Goal: Information Seeking & Learning: Learn about a topic

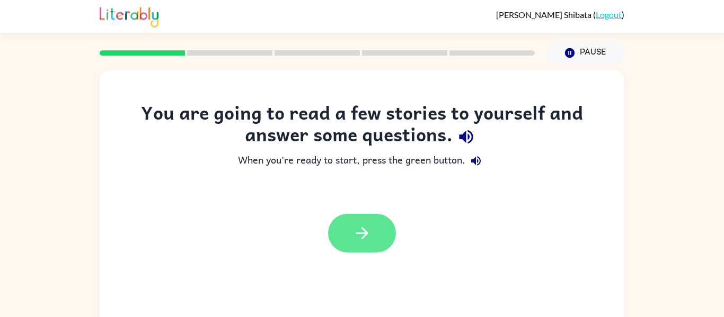
click at [355, 236] on icon "button" at bounding box center [362, 233] width 19 height 19
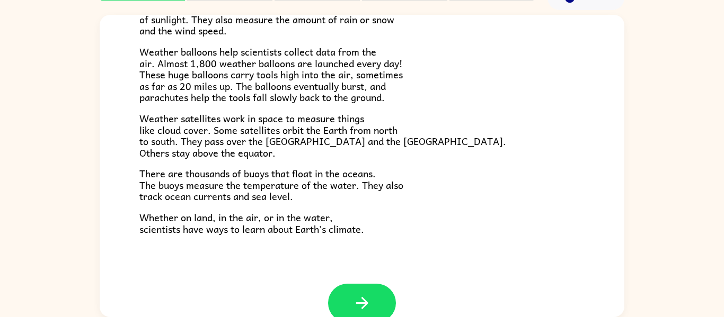
scroll to position [296, 0]
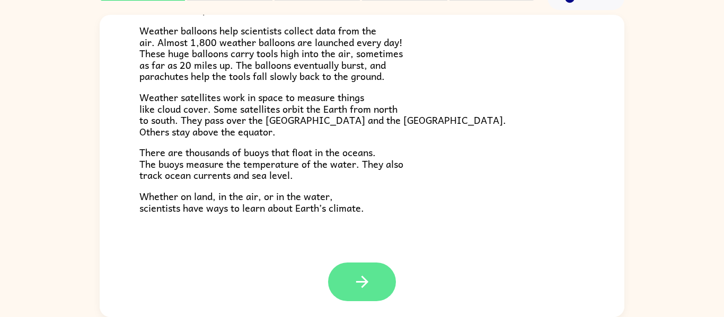
click at [353, 273] on icon "button" at bounding box center [362, 282] width 19 height 19
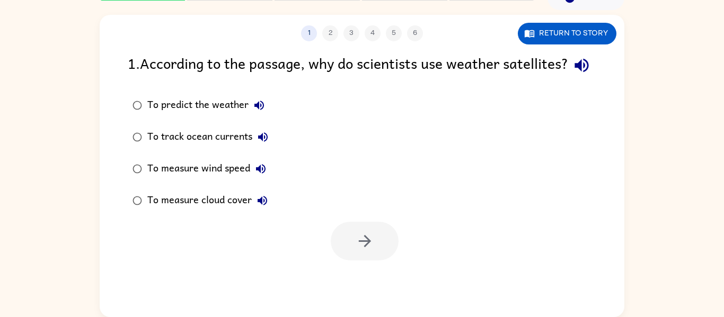
scroll to position [0, 0]
click at [572, 75] on icon "button" at bounding box center [581, 65] width 19 height 19
click at [574, 73] on icon "button" at bounding box center [581, 66] width 14 height 14
click at [572, 75] on icon "button" at bounding box center [581, 65] width 19 height 19
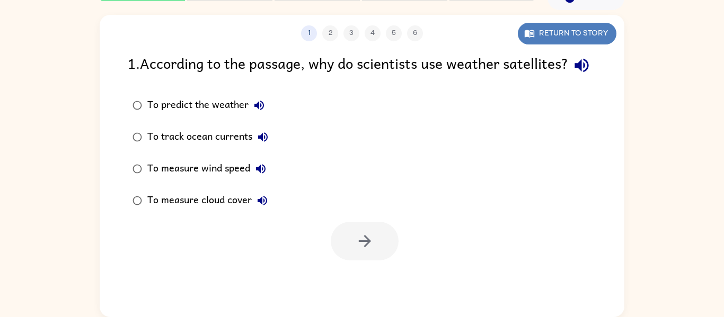
click at [551, 31] on button "Return to story" at bounding box center [566, 34] width 99 height 22
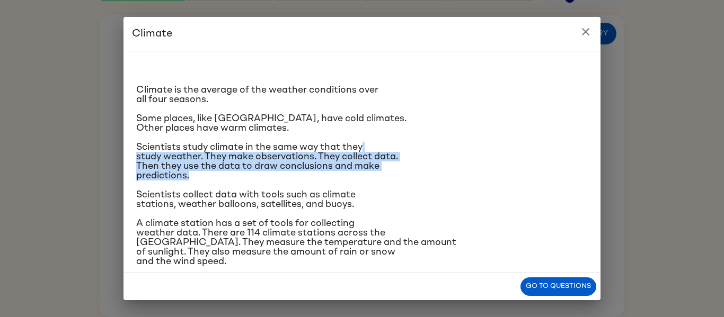
drag, startPoint x: 442, startPoint y: 178, endPoint x: 444, endPoint y: 140, distance: 37.6
click at [444, 140] on div "Climate is the average of the weather conditions over all four seasons. Some pl…" at bounding box center [361, 249] width 451 height 378
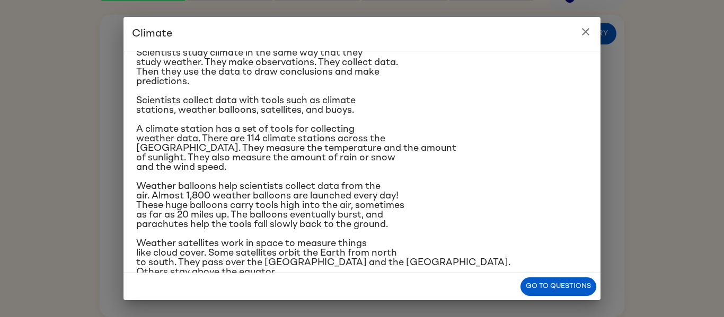
scroll to position [96, 0]
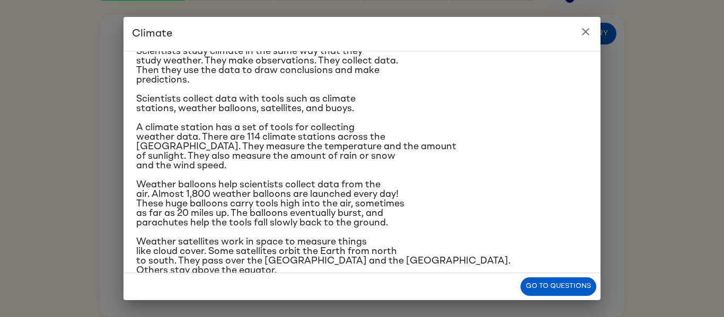
click at [571, 47] on h2 "Climate" at bounding box center [361, 34] width 477 height 34
click at [577, 40] on h2 "Climate" at bounding box center [361, 34] width 477 height 34
click at [589, 35] on icon "close" at bounding box center [585, 31] width 13 height 13
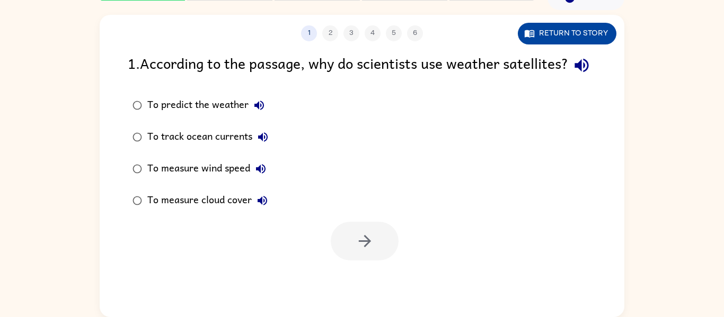
click at [577, 35] on button "Return to story" at bounding box center [566, 34] width 99 height 22
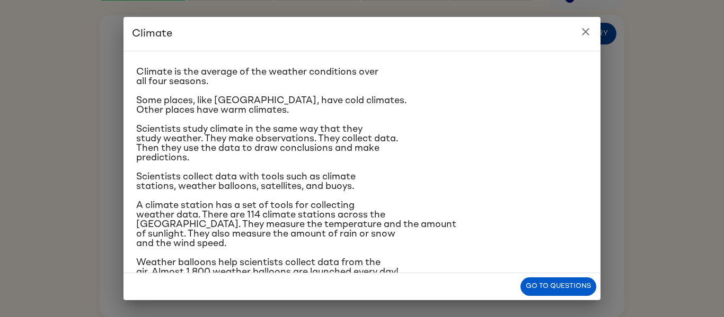
scroll to position [6, 0]
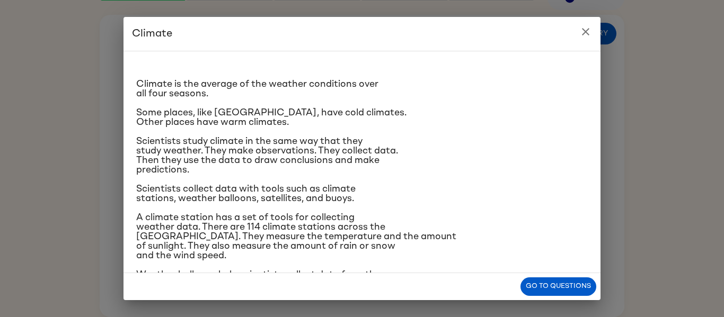
click at [586, 40] on button "close" at bounding box center [585, 31] width 21 height 21
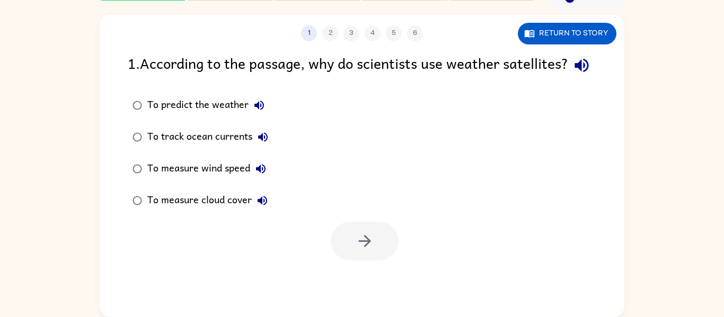
click at [136, 121] on label "To predict the weather" at bounding box center [200, 106] width 157 height 32
click at [360, 251] on icon "button" at bounding box center [364, 241] width 19 height 19
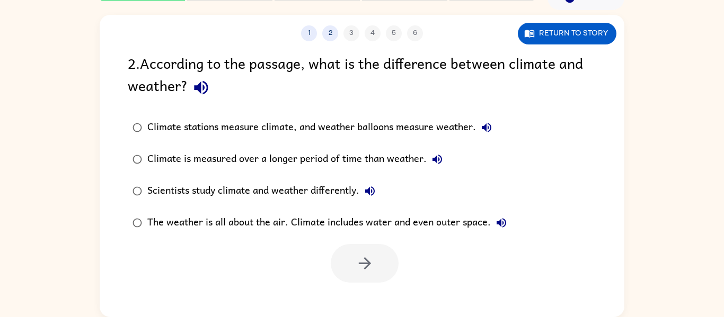
click at [202, 84] on icon "button" at bounding box center [201, 87] width 19 height 19
click at [578, 36] on button "Return to story" at bounding box center [566, 34] width 99 height 22
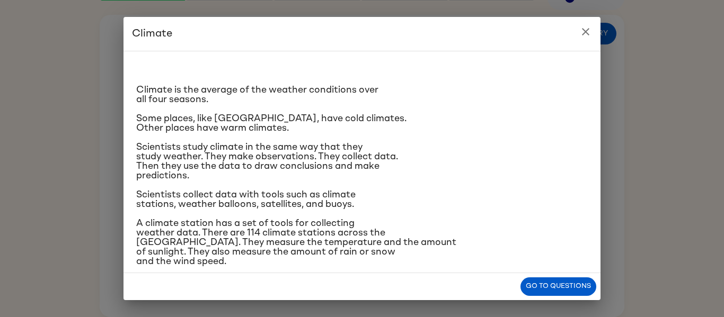
click at [575, 38] on h2 "Climate" at bounding box center [361, 34] width 477 height 34
click at [588, 32] on icon "close" at bounding box center [585, 31] width 13 height 13
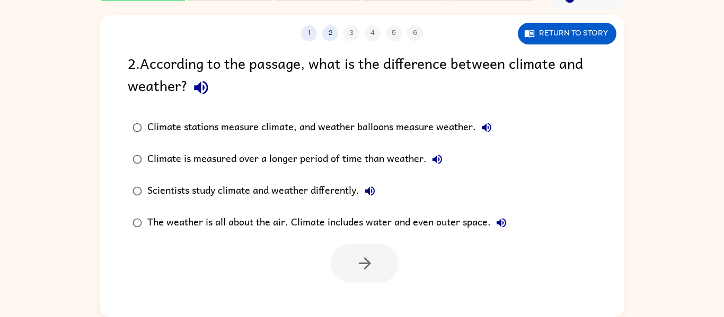
click at [479, 132] on button "Climate stations measure climate, and weather balloons measure weather." at bounding box center [486, 127] width 21 height 21
click at [483, 134] on button "Climate stations measure climate, and weather balloons measure weather." at bounding box center [486, 127] width 21 height 21
click at [438, 158] on icon "button" at bounding box center [437, 160] width 10 height 10
click at [368, 190] on icon "button" at bounding box center [370, 191] width 10 height 10
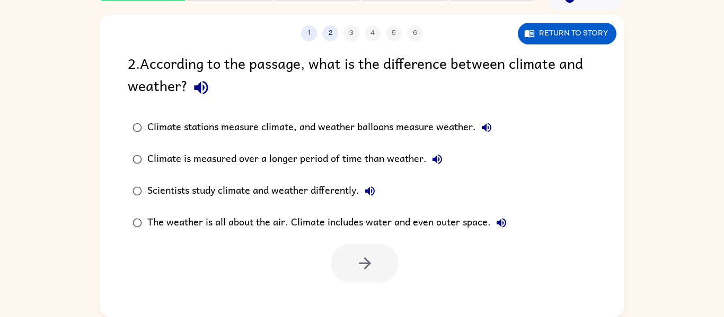
click at [501, 225] on icon "button" at bounding box center [501, 223] width 10 height 10
click at [347, 270] on button "button" at bounding box center [365, 263] width 68 height 39
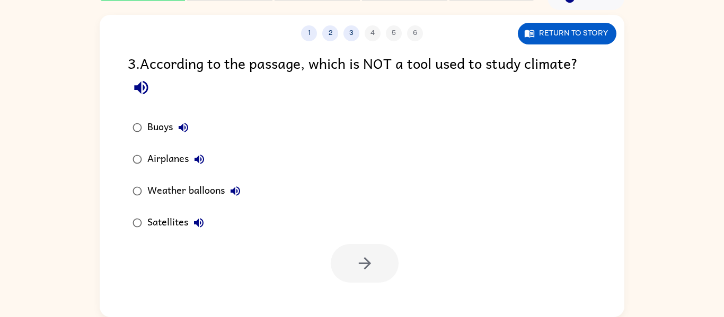
click at [347, 270] on div at bounding box center [365, 263] width 68 height 39
click at [145, 86] on icon "button" at bounding box center [141, 87] width 19 height 19
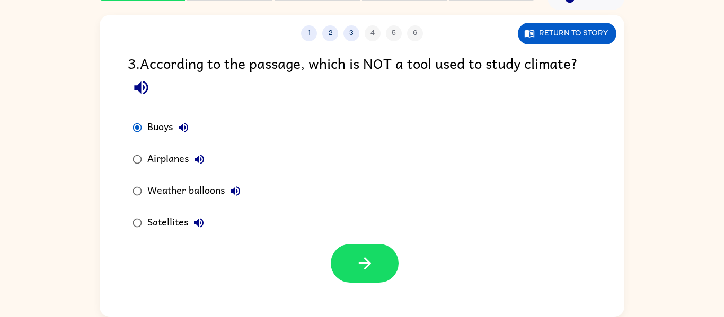
click at [188, 129] on icon "button" at bounding box center [183, 128] width 10 height 10
click at [361, 250] on button "button" at bounding box center [365, 263] width 68 height 39
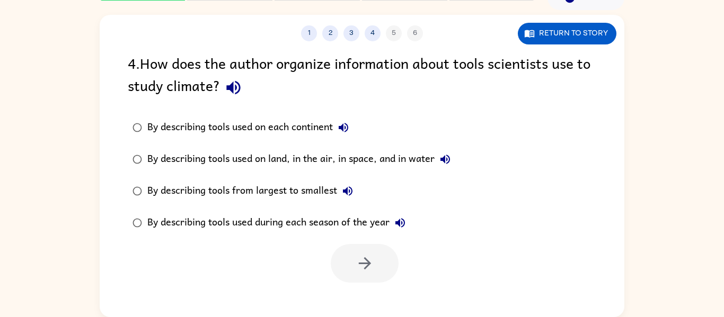
click at [237, 96] on icon "button" at bounding box center [233, 87] width 19 height 19
click at [233, 81] on icon "button" at bounding box center [233, 87] width 19 height 19
click at [367, 259] on icon "button" at bounding box center [364, 263] width 19 height 19
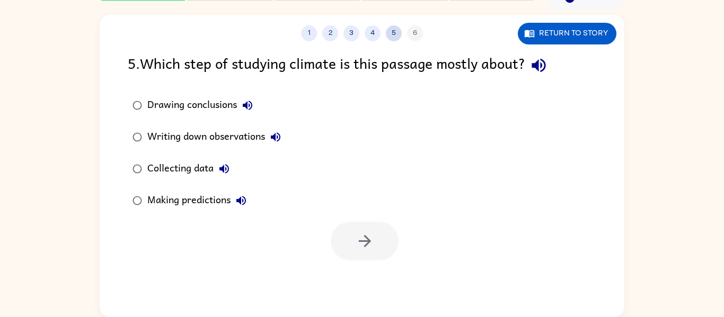
click at [387, 32] on button "5" at bounding box center [394, 33] width 16 height 16
click at [376, 29] on button "4" at bounding box center [372, 33] width 16 height 16
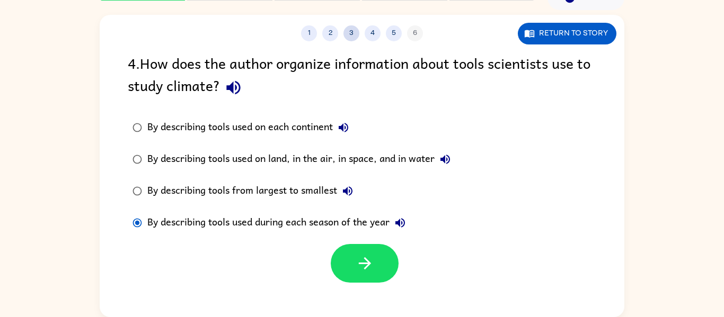
click at [344, 29] on button "3" at bounding box center [351, 33] width 16 height 16
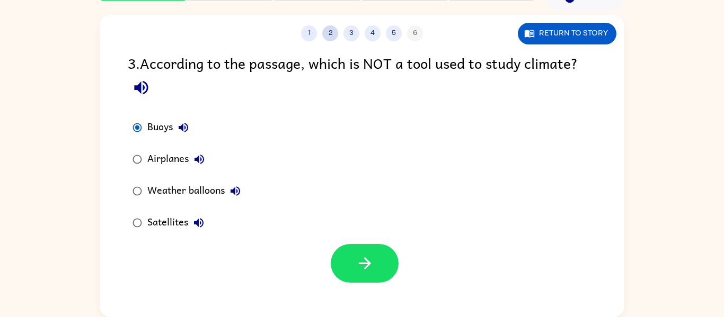
click at [328, 30] on button "2" at bounding box center [330, 33] width 16 height 16
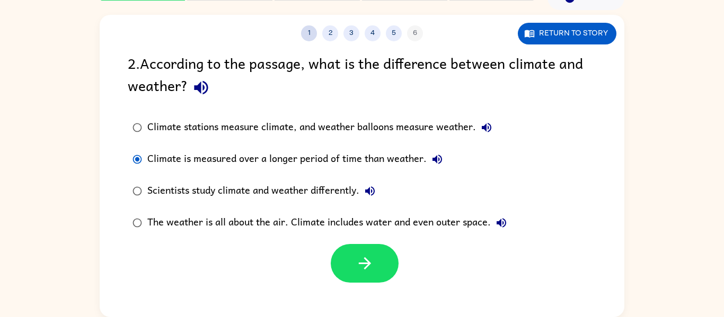
click at [307, 28] on button "1" at bounding box center [309, 33] width 16 height 16
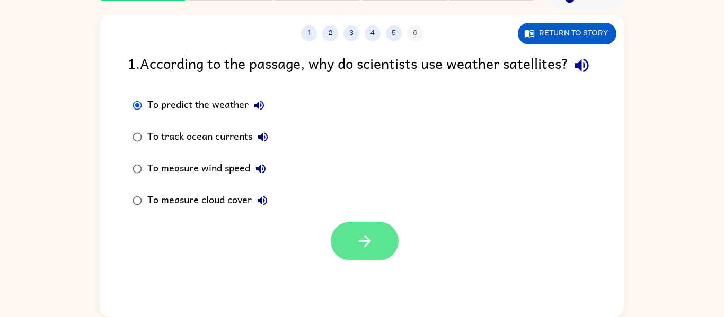
click at [370, 251] on icon "button" at bounding box center [364, 241] width 19 height 19
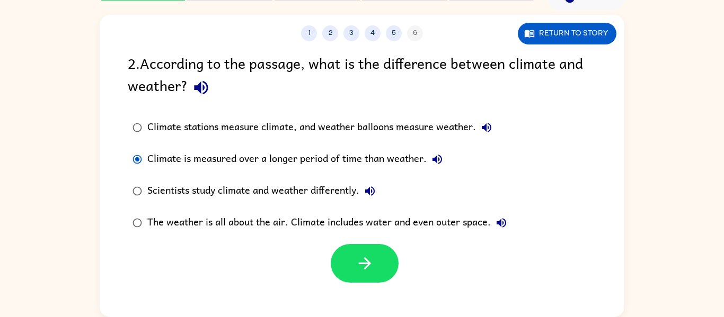
click at [370, 263] on icon "button" at bounding box center [364, 263] width 19 height 19
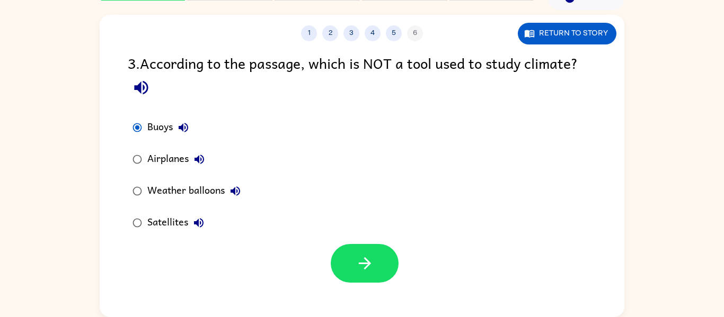
click at [370, 263] on icon "button" at bounding box center [364, 263] width 19 height 19
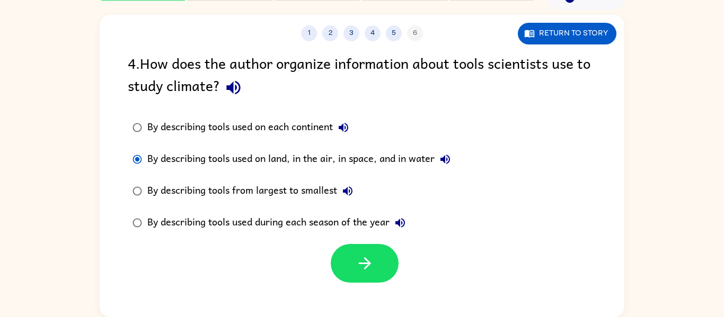
click at [370, 263] on icon "button" at bounding box center [364, 263] width 19 height 19
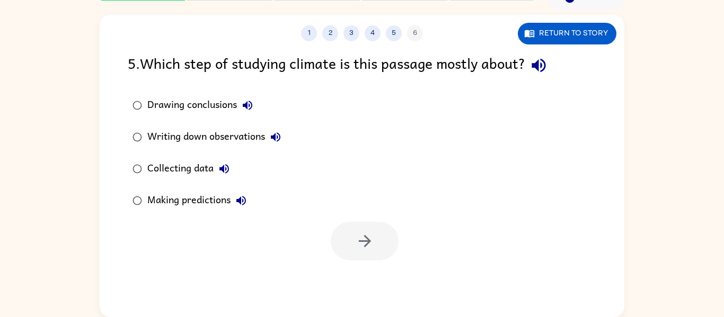
click at [370, 263] on div "1 2 3 4 5 6 Return to story 5 . Which step of studying climate is this passage …" at bounding box center [362, 166] width 524 height 302
click at [325, 261] on div "1 2 3 4 5 6 Return to story 5 . Which step of studying climate is this passage …" at bounding box center [362, 166] width 524 height 302
click at [548, 60] on icon "button" at bounding box center [538, 65] width 19 height 19
click at [357, 249] on icon "button" at bounding box center [364, 241] width 19 height 19
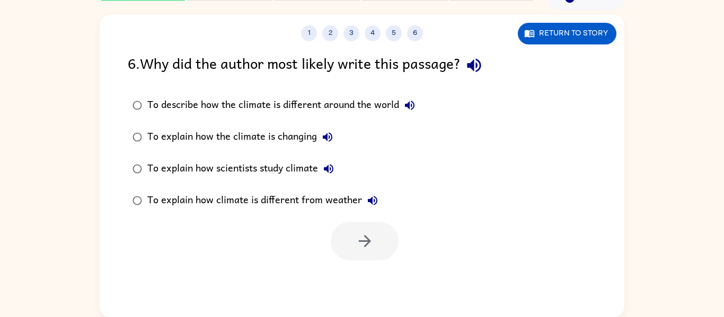
click at [477, 66] on icon "button" at bounding box center [474, 66] width 14 height 14
click at [346, 256] on button "button" at bounding box center [365, 241] width 68 height 39
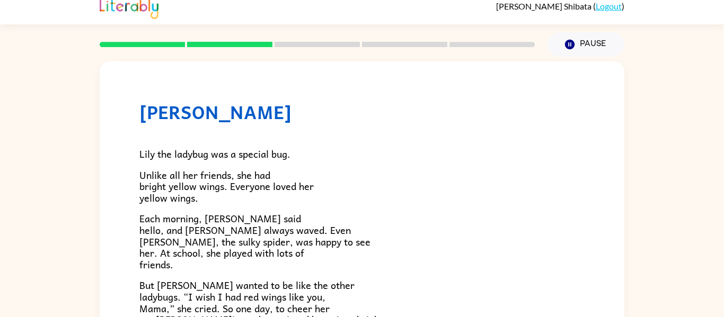
scroll to position [0, 0]
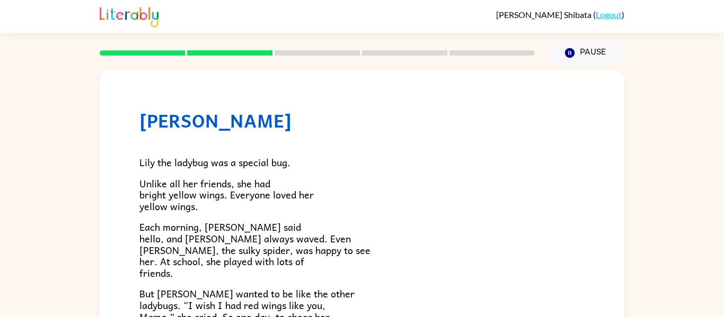
click at [168, 51] on rect at bounding box center [142, 52] width 85 height 5
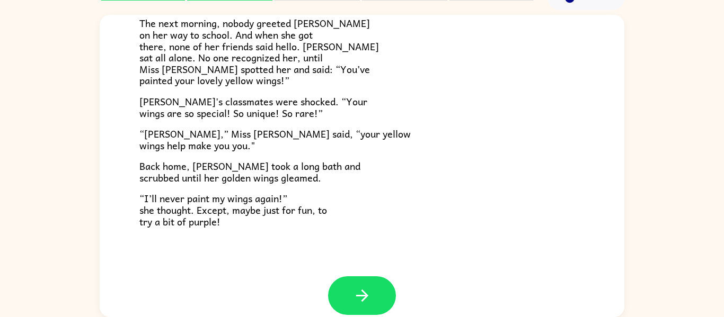
scroll to position [296, 0]
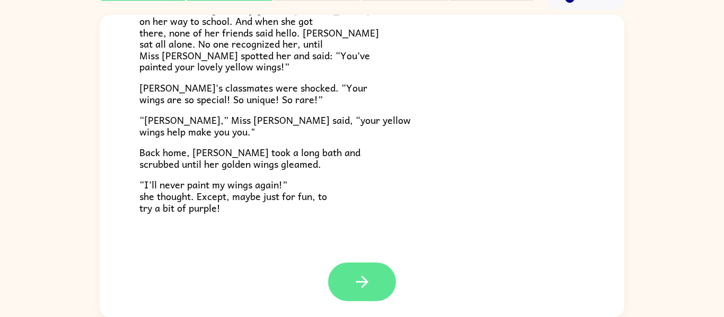
click at [383, 290] on button "button" at bounding box center [362, 282] width 68 height 39
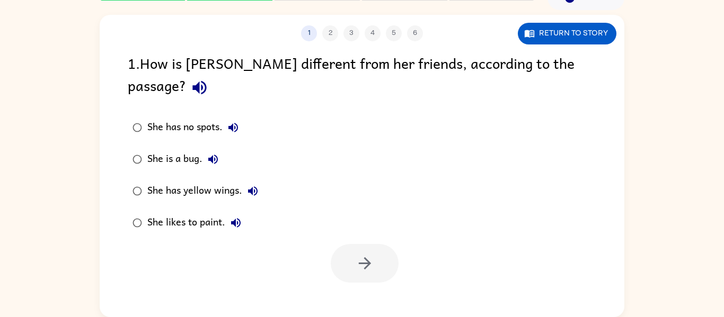
scroll to position [0, 0]
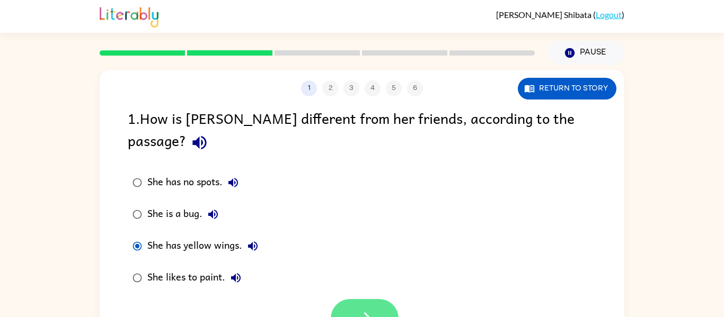
click at [393, 299] on button "button" at bounding box center [365, 318] width 68 height 39
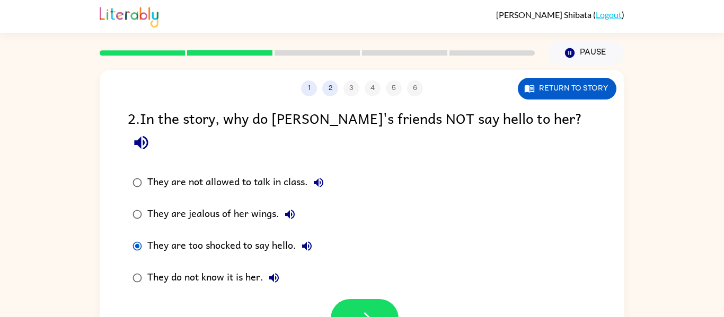
click at [150, 230] on label "They are too shocked to say hello." at bounding box center [228, 246] width 212 height 32
click at [290, 204] on button "They are jealous of her wings." at bounding box center [289, 214] width 21 height 21
click at [316, 176] on icon "button" at bounding box center [318, 182] width 13 height 13
click at [313, 236] on button "They are too shocked to say hello." at bounding box center [306, 246] width 21 height 21
click at [279, 273] on icon "button" at bounding box center [274, 278] width 10 height 10
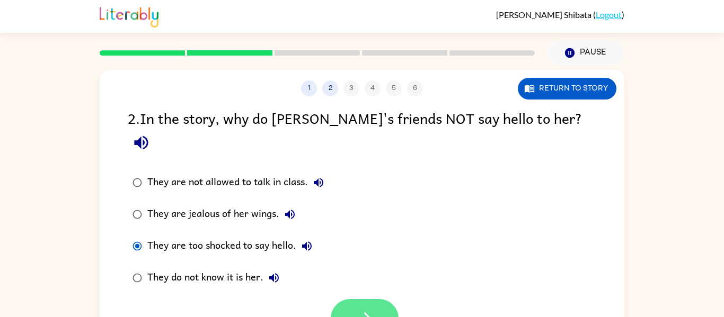
click at [354, 299] on button "button" at bounding box center [365, 318] width 68 height 39
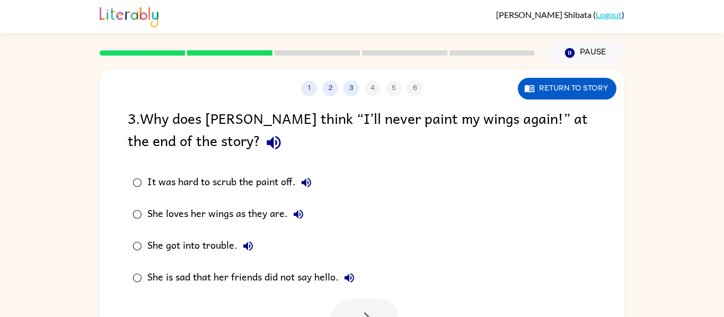
click at [264, 137] on icon "button" at bounding box center [273, 142] width 19 height 19
click at [375, 309] on button "button" at bounding box center [365, 318] width 68 height 39
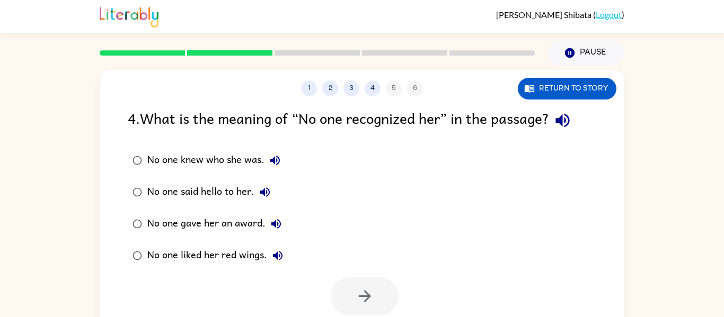
click at [265, 192] on icon "button" at bounding box center [264, 192] width 13 height 13
click at [368, 299] on icon "button" at bounding box center [364, 296] width 19 height 19
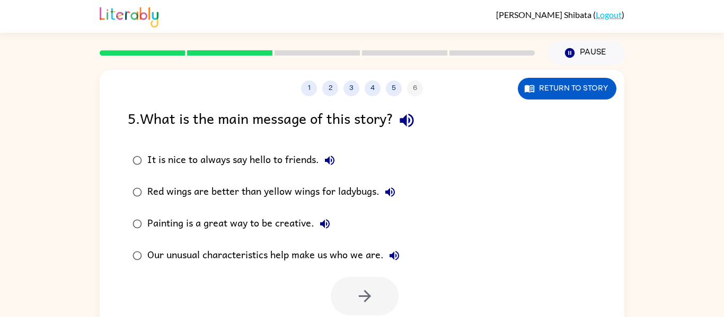
click at [405, 122] on icon "button" at bounding box center [406, 121] width 14 height 14
click at [357, 308] on button "button" at bounding box center [365, 296] width 68 height 39
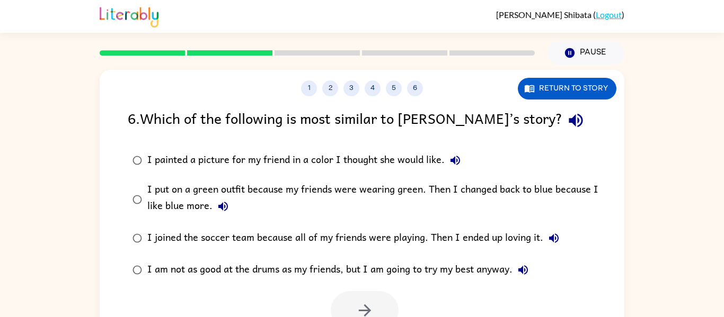
click at [568, 120] on icon "button" at bounding box center [575, 121] width 14 height 14
click at [345, 303] on button "button" at bounding box center [365, 310] width 68 height 39
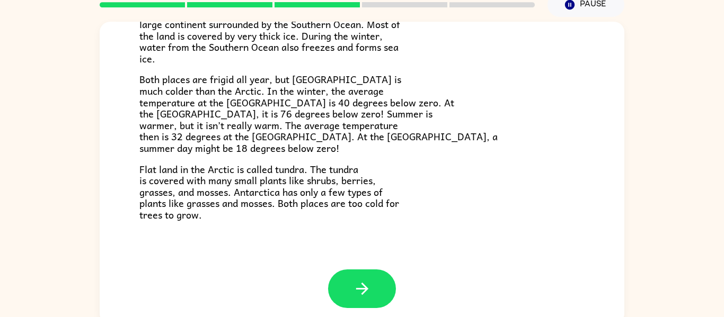
scroll to position [55, 0]
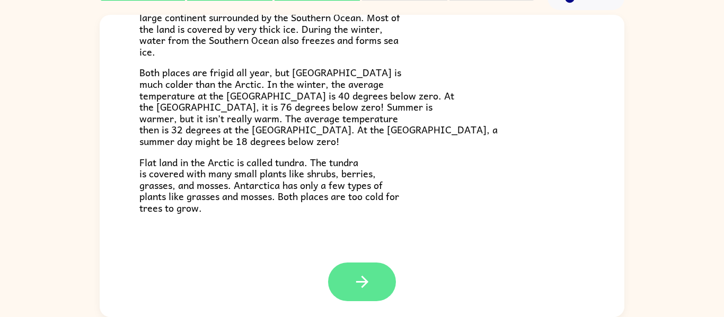
click at [373, 274] on button "button" at bounding box center [362, 282] width 68 height 39
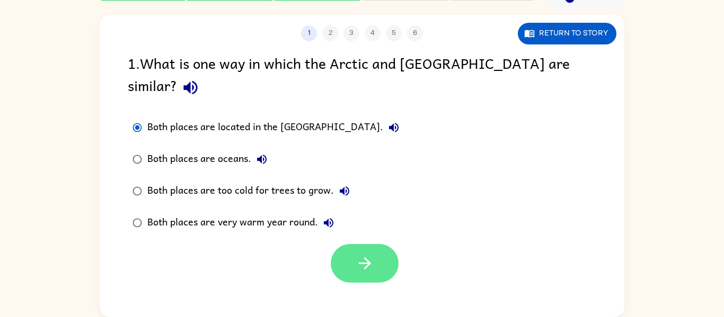
click at [386, 256] on button "button" at bounding box center [365, 263] width 68 height 39
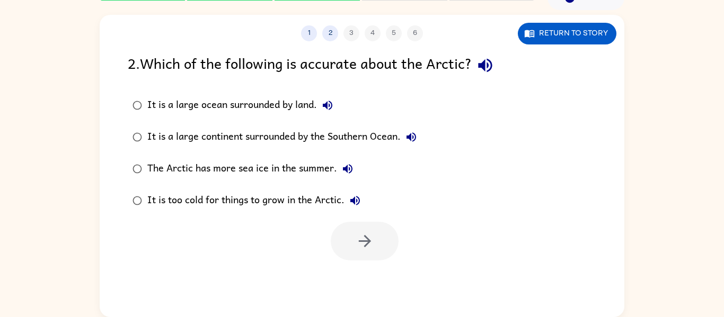
click at [465, 56] on div "2 . Which of the following is accurate about the Arctic?" at bounding box center [362, 65] width 468 height 27
click at [486, 65] on icon "button" at bounding box center [485, 66] width 14 height 14
click at [487, 70] on icon "button" at bounding box center [485, 66] width 14 height 14
click at [480, 65] on icon "button" at bounding box center [485, 65] width 19 height 19
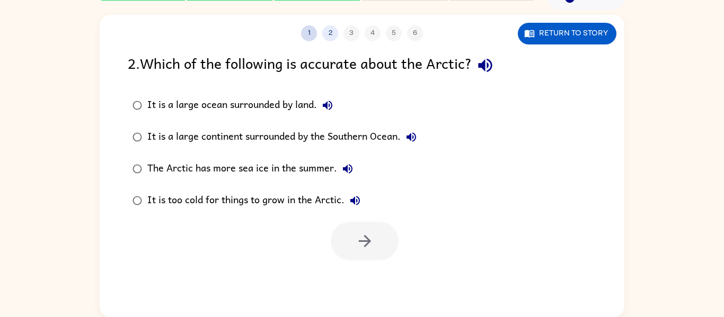
click at [310, 33] on button "1" at bounding box center [309, 33] width 16 height 16
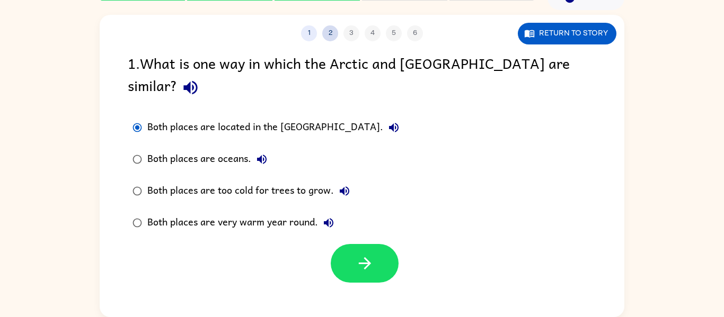
click at [334, 35] on button "2" at bounding box center [330, 33] width 16 height 16
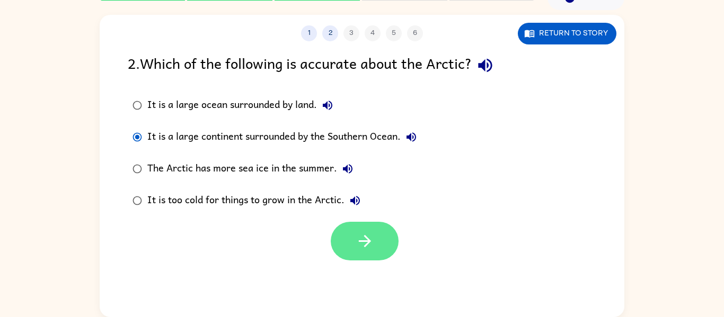
click at [359, 255] on button "button" at bounding box center [365, 241] width 68 height 39
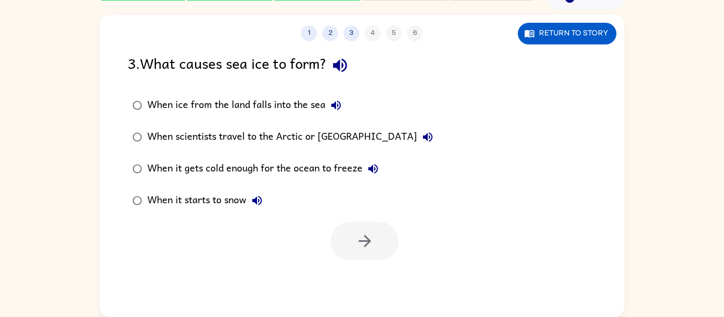
click at [332, 73] on div "3 . What causes sea ice to form?" at bounding box center [362, 65] width 468 height 27
click at [341, 70] on icon "button" at bounding box center [340, 65] width 19 height 19
click at [354, 247] on button "button" at bounding box center [365, 241] width 68 height 39
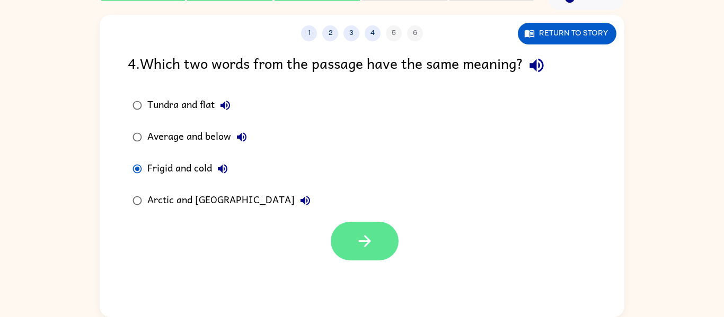
click at [352, 234] on button "button" at bounding box center [365, 241] width 68 height 39
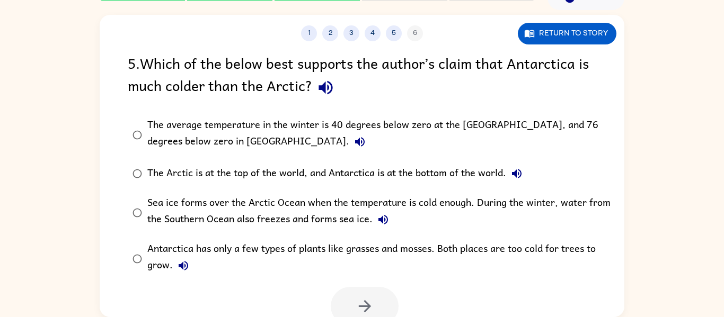
click at [323, 90] on icon "button" at bounding box center [325, 88] width 14 height 14
click at [333, 86] on icon "button" at bounding box center [325, 87] width 19 height 19
click at [197, 176] on div "The Arctic is at the top of the world, and Antarctica is at the bottom of the w…" at bounding box center [337, 173] width 380 height 21
click at [366, 304] on icon "button" at bounding box center [364, 306] width 12 height 12
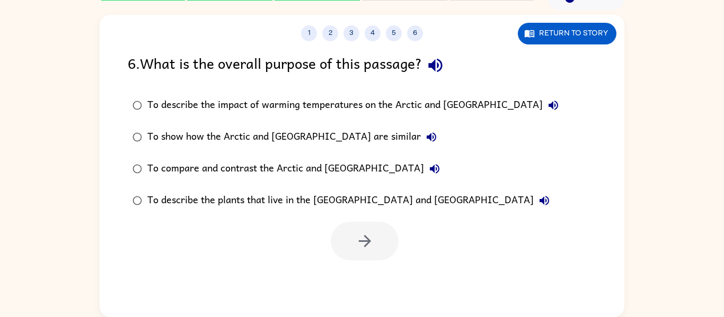
click at [441, 66] on icon "button" at bounding box center [435, 66] width 14 height 14
click at [548, 105] on icon "button" at bounding box center [553, 106] width 10 height 10
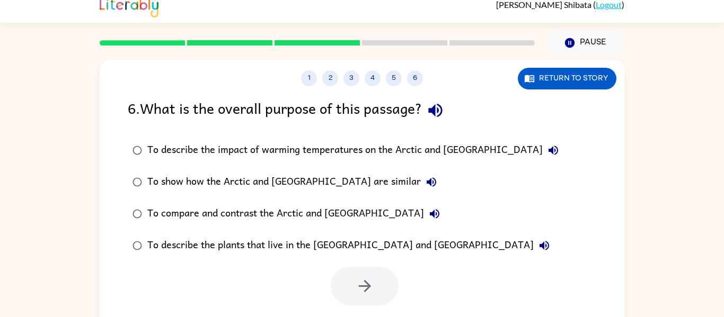
scroll to position [11, 0]
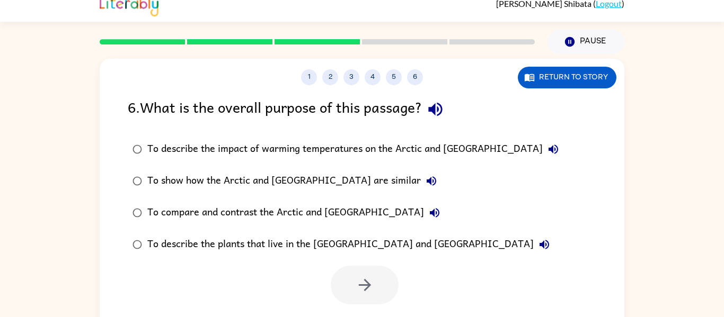
click at [430, 213] on icon "button" at bounding box center [435, 213] width 10 height 10
click at [538, 243] on icon "button" at bounding box center [544, 244] width 13 height 13
click at [360, 291] on icon "button" at bounding box center [364, 285] width 19 height 19
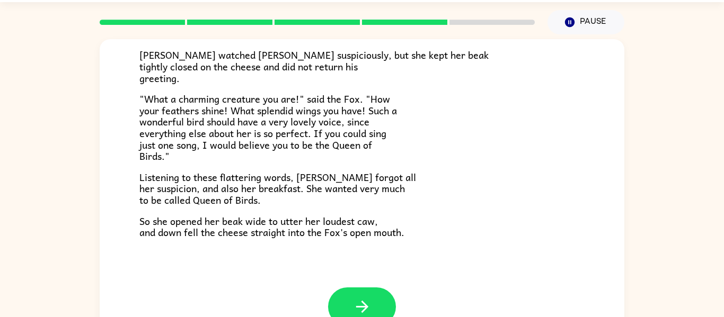
scroll to position [32, 0]
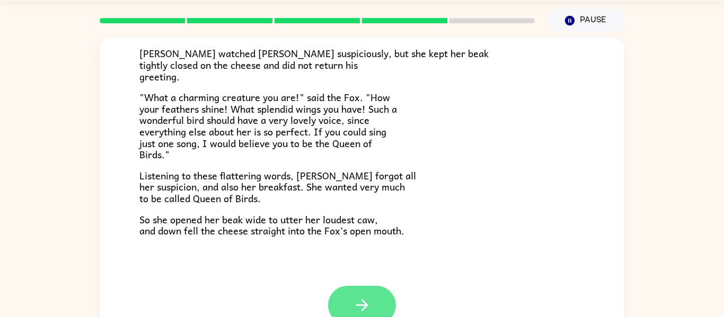
click at [340, 311] on button "button" at bounding box center [362, 305] width 68 height 39
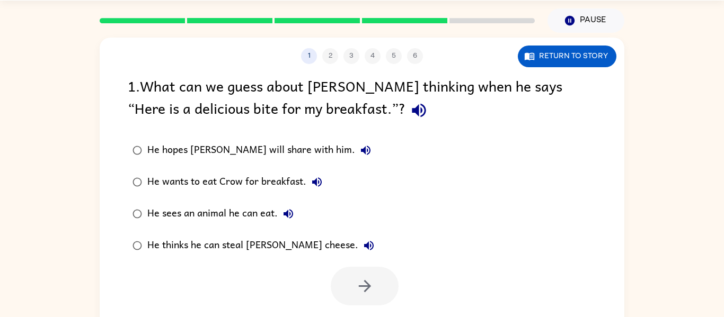
scroll to position [0, 0]
click at [412, 112] on icon "button" at bounding box center [419, 111] width 14 height 14
click at [597, 49] on button "Return to story" at bounding box center [566, 57] width 99 height 22
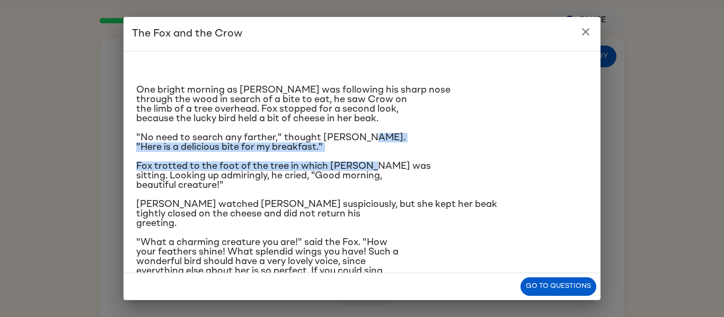
drag, startPoint x: 429, startPoint y: 169, endPoint x: 433, endPoint y: 137, distance: 32.1
click at [433, 137] on div "One bright morning as [PERSON_NAME] was following his sharp nose through the wo…" at bounding box center [361, 211] width 451 height 302
click at [433, 138] on p ""No need to search any farther," thought [PERSON_NAME]. "Here is a delicious bi…" at bounding box center [361, 142] width 451 height 19
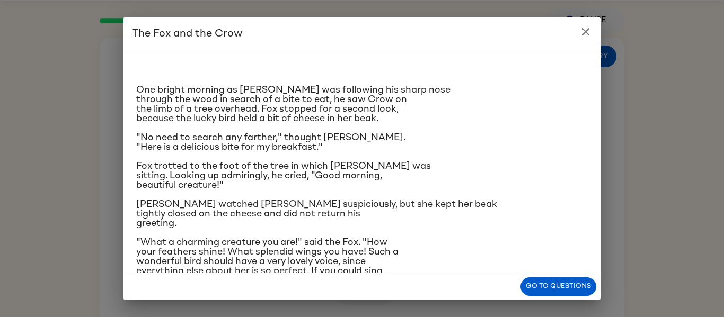
click at [593, 31] on button "close" at bounding box center [585, 31] width 21 height 21
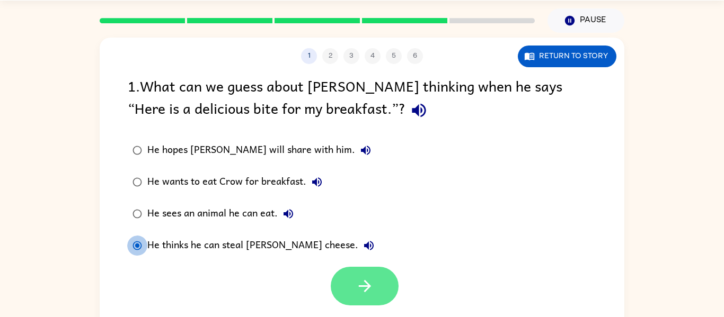
click at [352, 275] on button "button" at bounding box center [365, 286] width 68 height 39
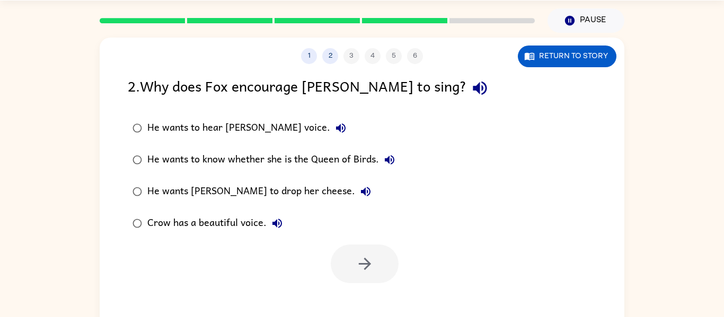
click at [470, 92] on icon "button" at bounding box center [479, 88] width 19 height 19
click at [526, 63] on button "Return to story" at bounding box center [566, 57] width 99 height 22
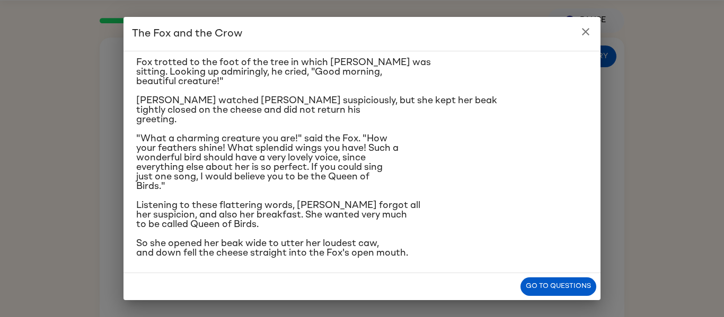
scroll to position [107, 0]
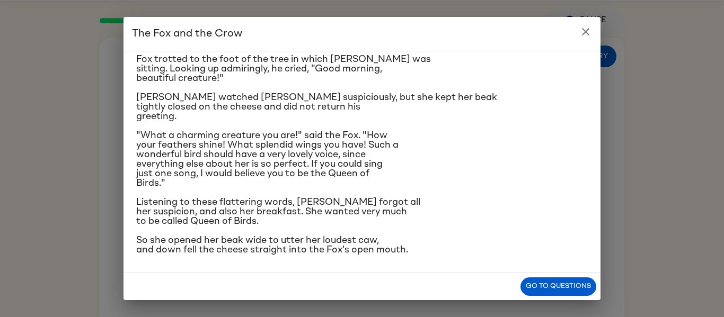
click at [578, 34] on button "close" at bounding box center [585, 31] width 21 height 21
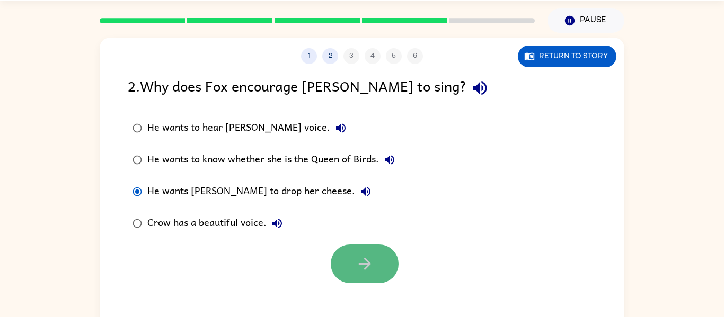
click at [361, 275] on button "button" at bounding box center [365, 264] width 68 height 39
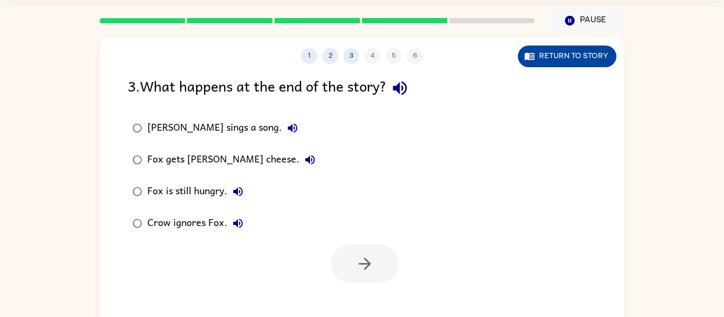
click at [566, 57] on button "Return to story" at bounding box center [566, 57] width 99 height 22
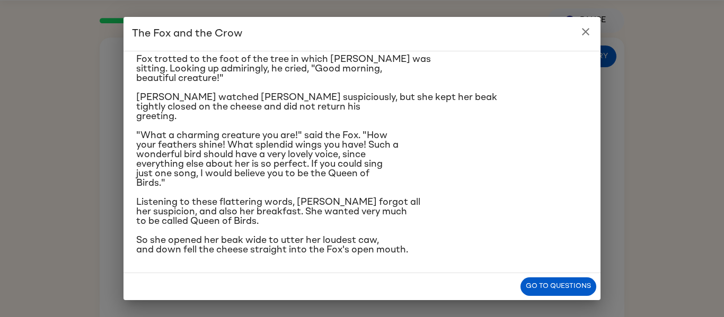
click at [592, 36] on button "close" at bounding box center [585, 31] width 21 height 21
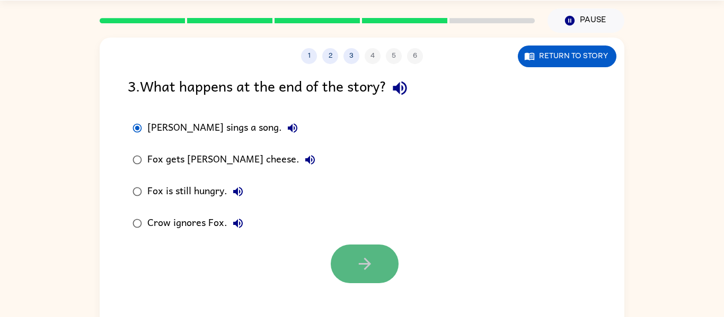
click at [367, 270] on icon "button" at bounding box center [364, 264] width 19 height 19
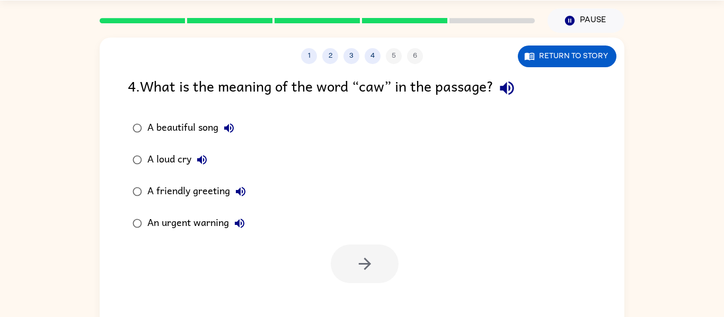
click at [503, 95] on icon "button" at bounding box center [506, 88] width 19 height 19
click at [372, 255] on icon "button" at bounding box center [364, 264] width 19 height 19
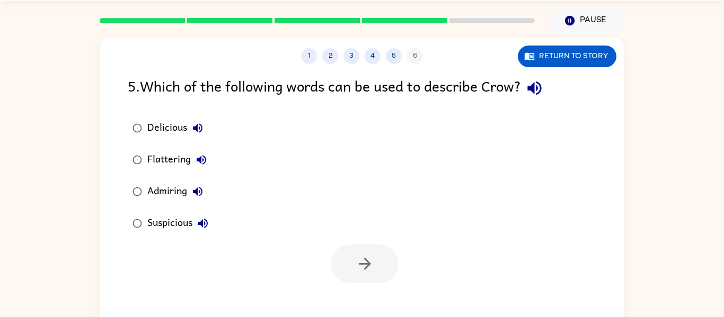
click at [538, 84] on icon "button" at bounding box center [534, 89] width 14 height 14
click at [199, 189] on icon "button" at bounding box center [197, 191] width 13 height 13
click at [200, 126] on icon "button" at bounding box center [197, 128] width 13 height 13
click at [209, 223] on icon "button" at bounding box center [203, 223] width 13 height 13
click at [195, 195] on icon "button" at bounding box center [197, 191] width 13 height 13
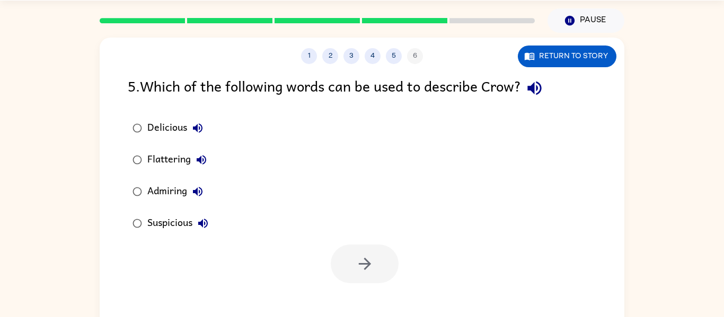
click at [206, 157] on icon "button" at bounding box center [201, 160] width 13 height 13
click at [347, 265] on button "button" at bounding box center [365, 264] width 68 height 39
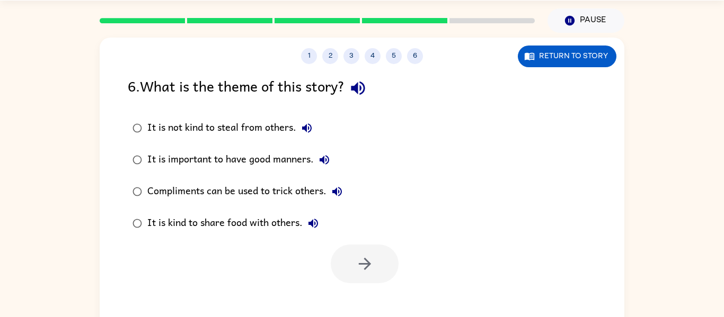
click at [363, 92] on icon "button" at bounding box center [358, 88] width 19 height 19
click at [324, 162] on icon "button" at bounding box center [324, 160] width 10 height 10
click at [344, 262] on button "button" at bounding box center [365, 264] width 68 height 39
